Goal: Information Seeking & Learning: Find specific fact

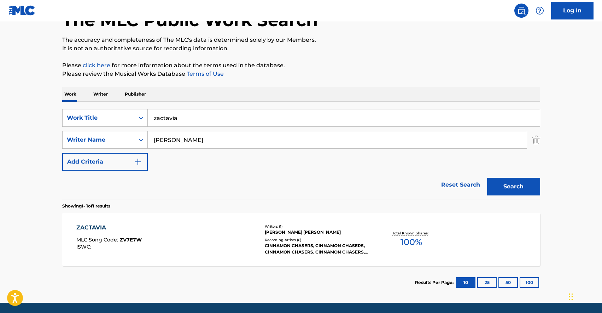
scroll to position [53, 0]
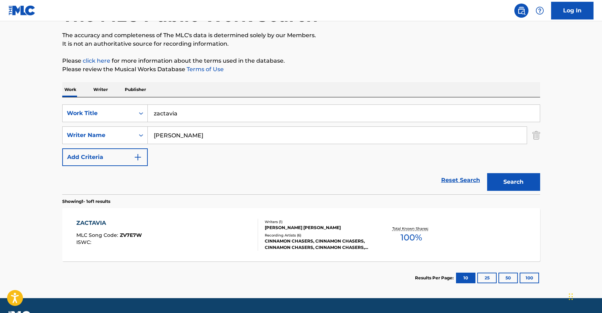
click at [190, 236] on div "ZACTAVIA MLC Song Code : ZV7E7W ISWC :" at bounding box center [167, 235] width 182 height 32
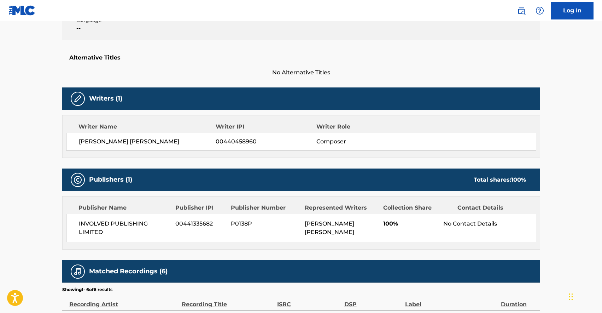
scroll to position [2, 0]
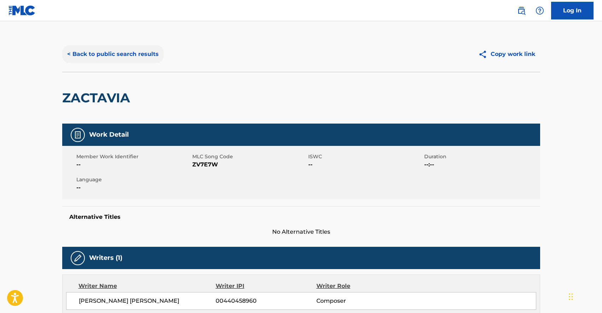
click at [141, 57] on button "< Back to public search results" at bounding box center [113, 54] width 102 height 18
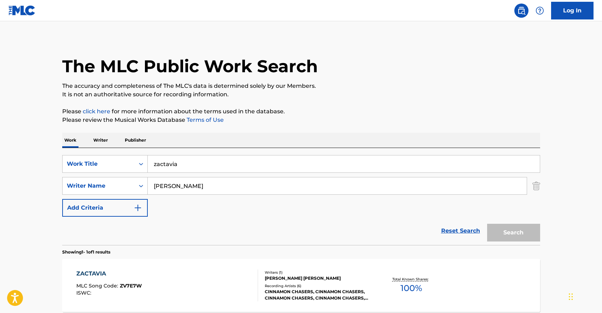
scroll to position [32, 0]
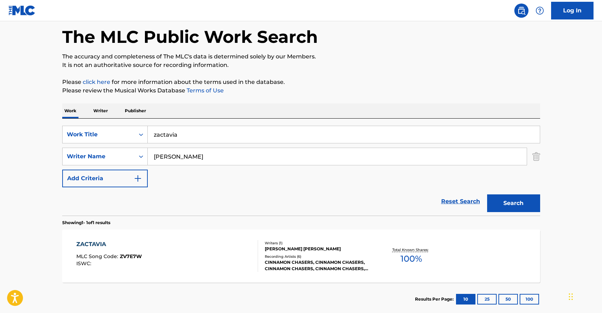
click at [205, 134] on input "zactavia" at bounding box center [344, 134] width 392 height 17
type input "connected"
type input "gareh"
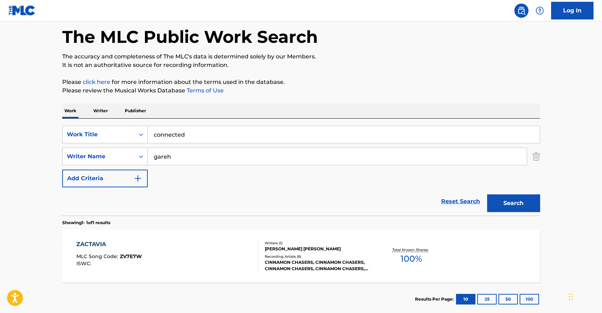
click at [487, 194] on button "Search" at bounding box center [513, 203] width 53 height 18
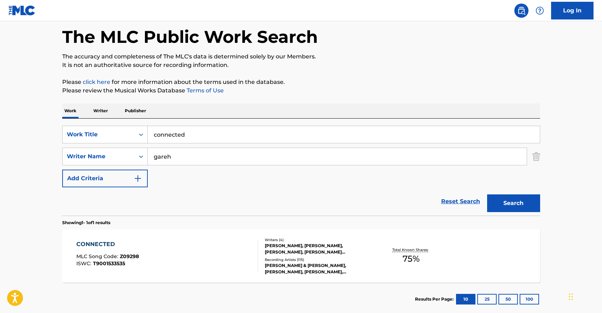
click at [167, 255] on div "CONNECTED MLC Song Code : Z09298 ISWC : T9001533535" at bounding box center [167, 256] width 182 height 32
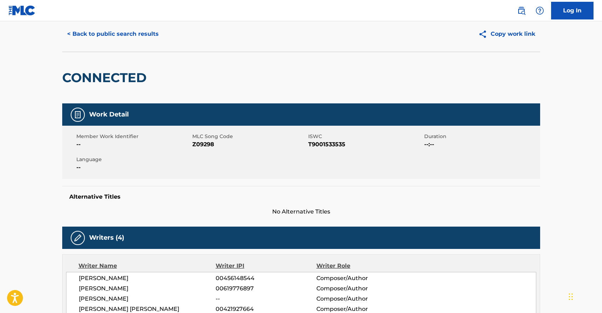
scroll to position [21, 0]
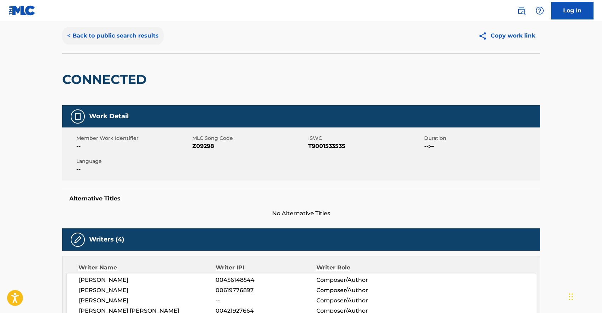
click at [134, 39] on button "< Back to public search results" at bounding box center [113, 36] width 102 height 18
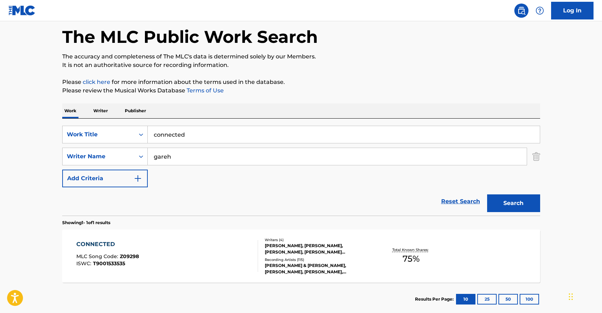
click at [258, 263] on div at bounding box center [255, 256] width 6 height 32
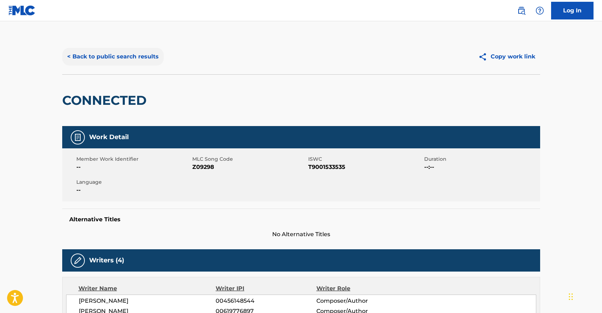
click at [112, 55] on button "< Back to public search results" at bounding box center [113, 57] width 102 height 18
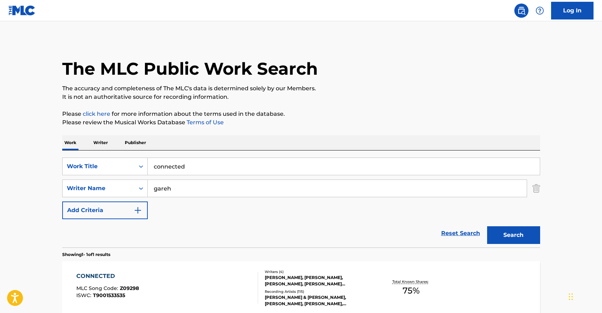
scroll to position [32, 0]
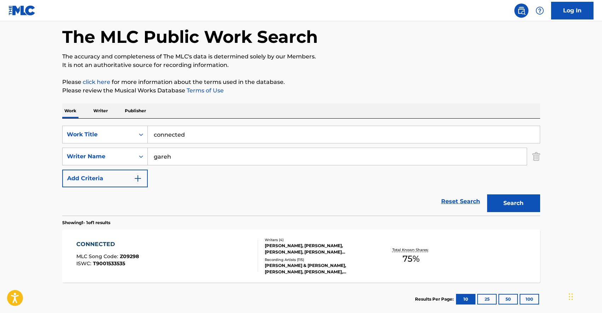
click at [225, 135] on input "connected" at bounding box center [344, 134] width 392 height 17
type input "the unknown"
click at [487, 194] on button "Search" at bounding box center [513, 203] width 53 height 18
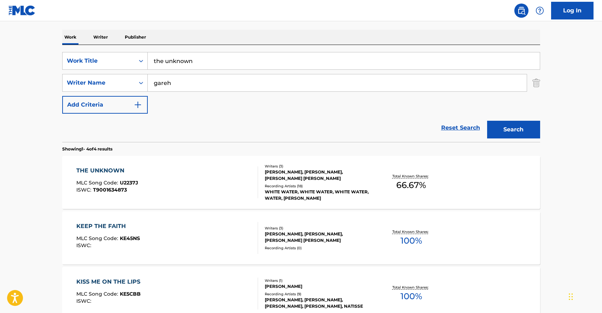
scroll to position [144, 0]
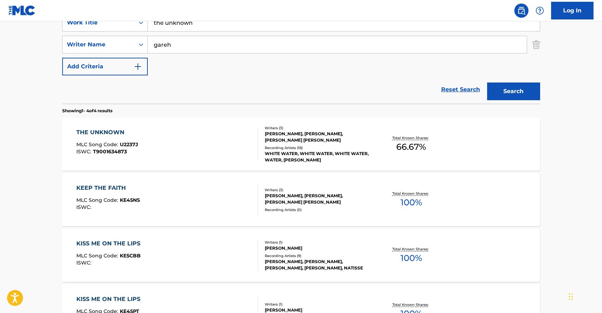
click at [188, 144] on div "THE UNKNOWN MLC Song Code : U2237J ISWC : T9001634873" at bounding box center [167, 144] width 182 height 32
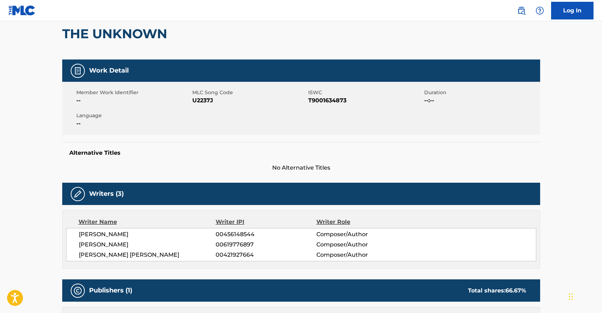
scroll to position [4, 0]
